Goal: Find specific page/section: Find specific page/section

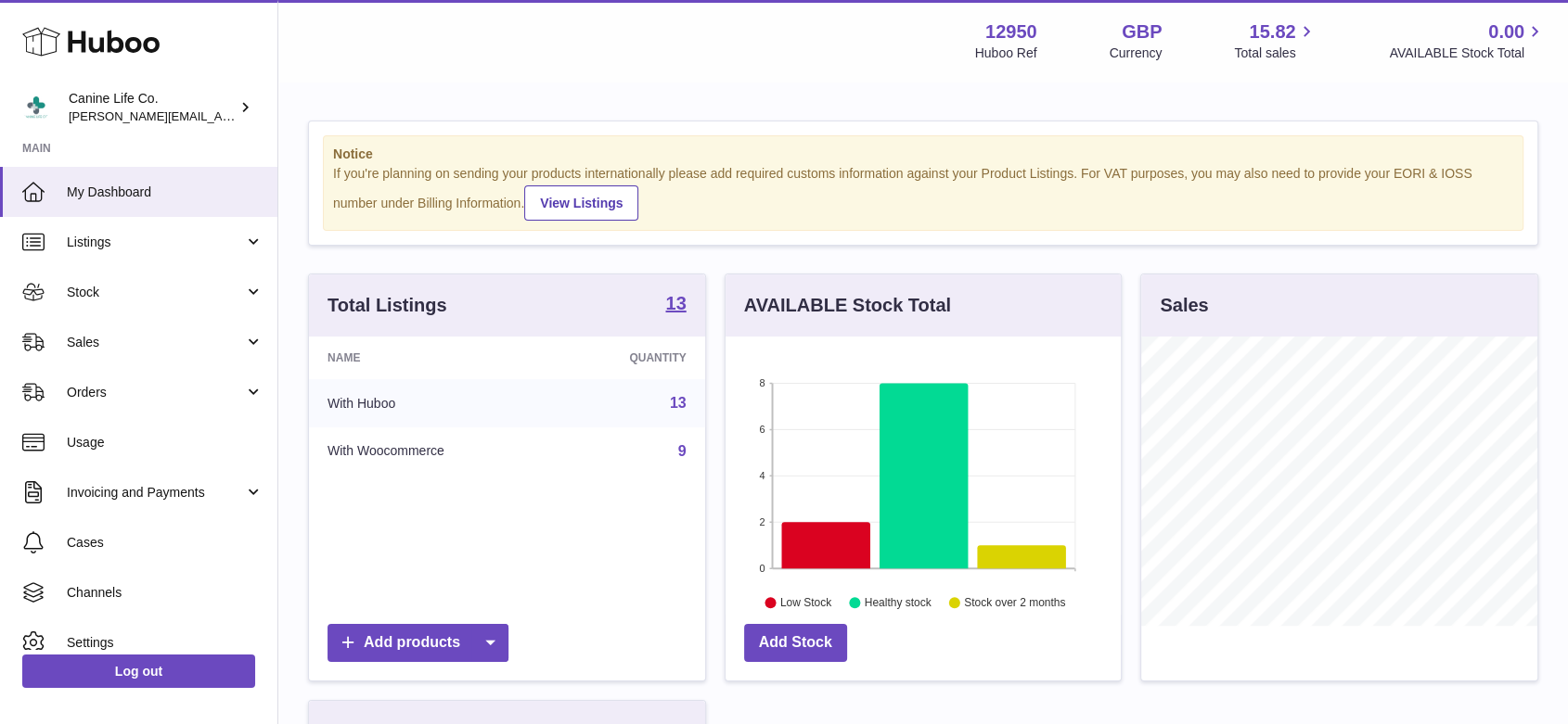
scroll to position [289, 395]
click at [132, 344] on span "Sales" at bounding box center [155, 342] width 177 height 17
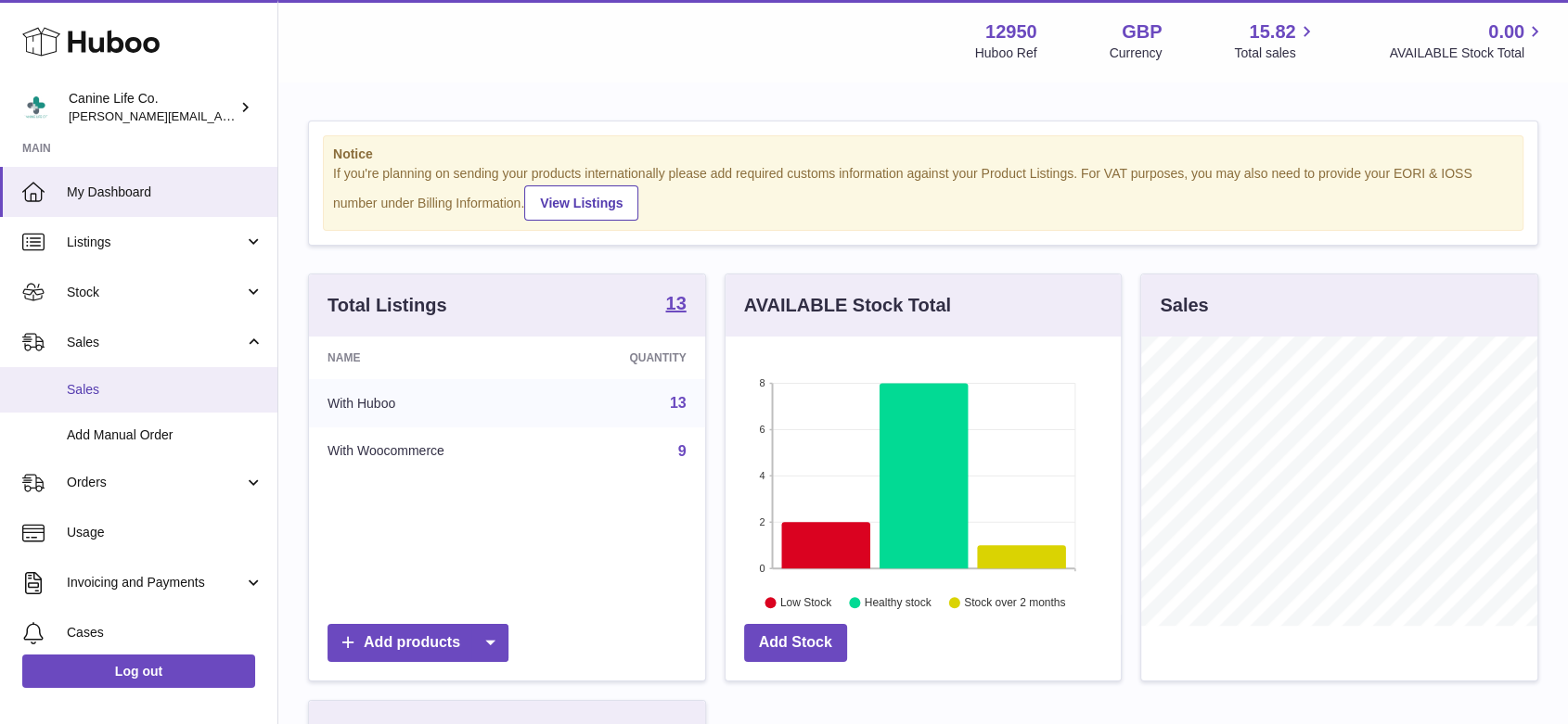
click at [130, 387] on span "Sales" at bounding box center [164, 390] width 196 height 17
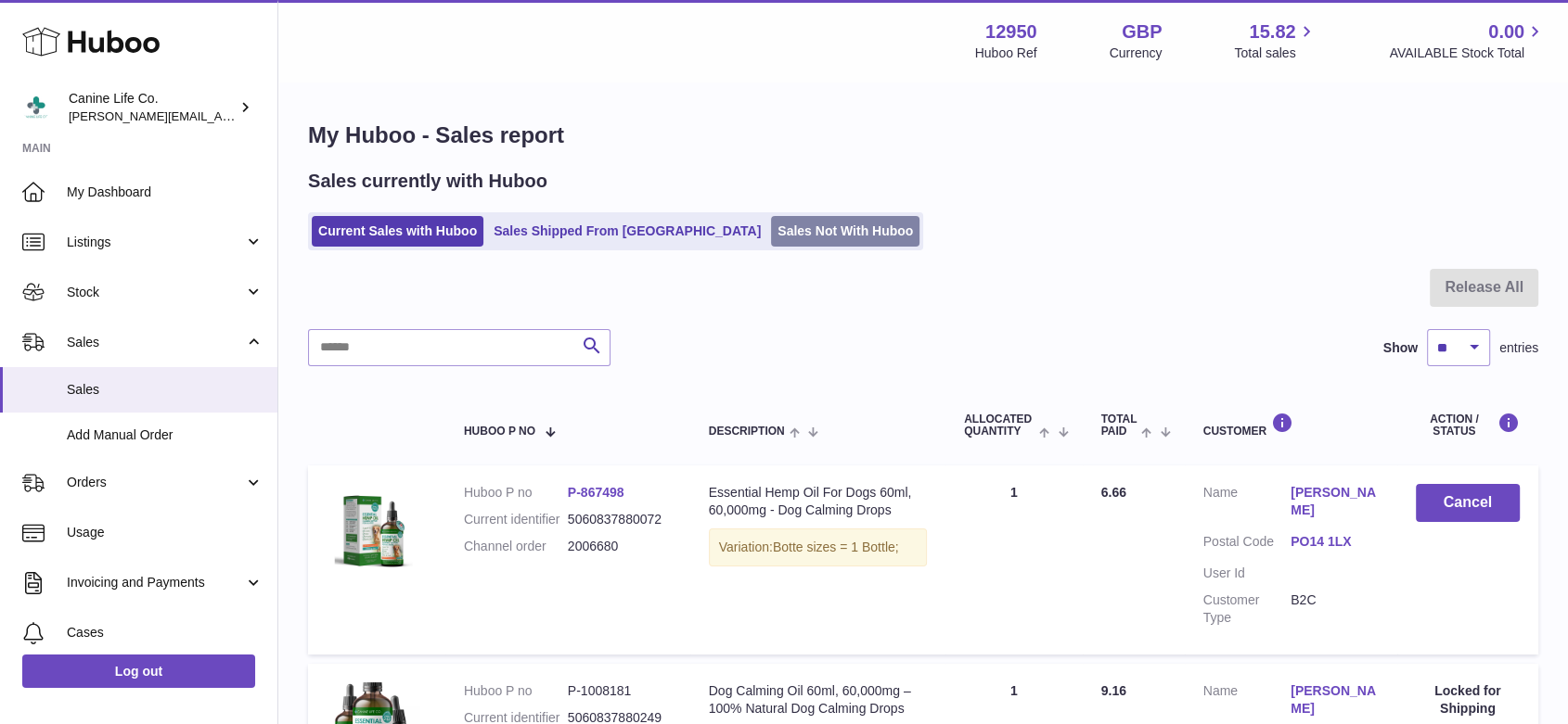
click at [770, 232] on link "Sales Not With Huboo" at bounding box center [845, 232] width 149 height 31
